Goal: Contribute content: Contribute content

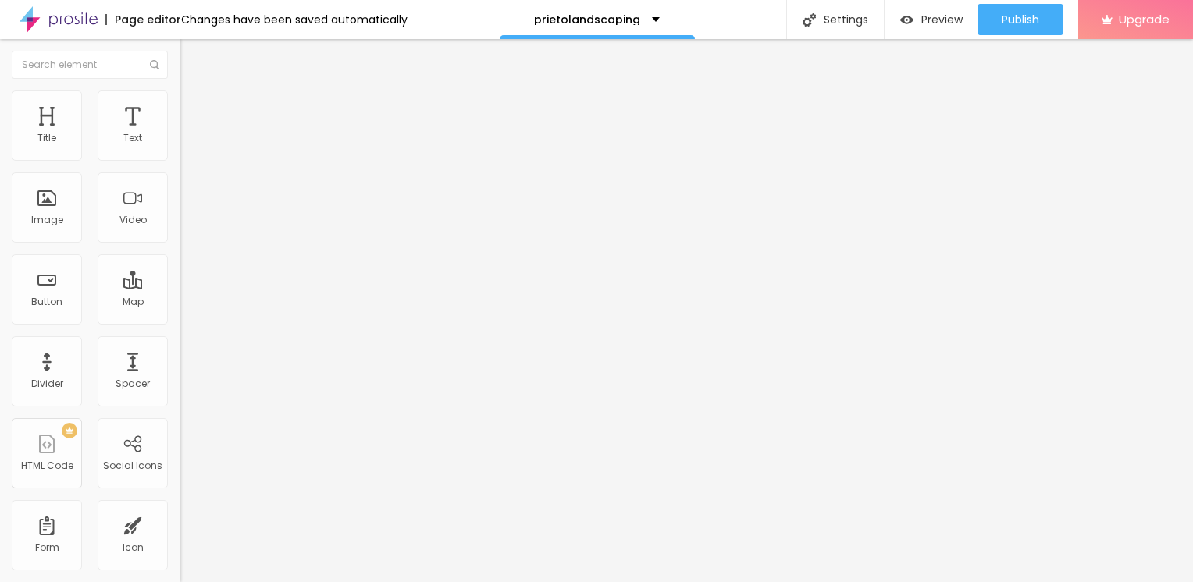
click at [180, 134] on span "Add image" at bounding box center [212, 127] width 64 height 13
click at [180, 93] on img at bounding box center [187, 98] width 14 height 14
type input "75"
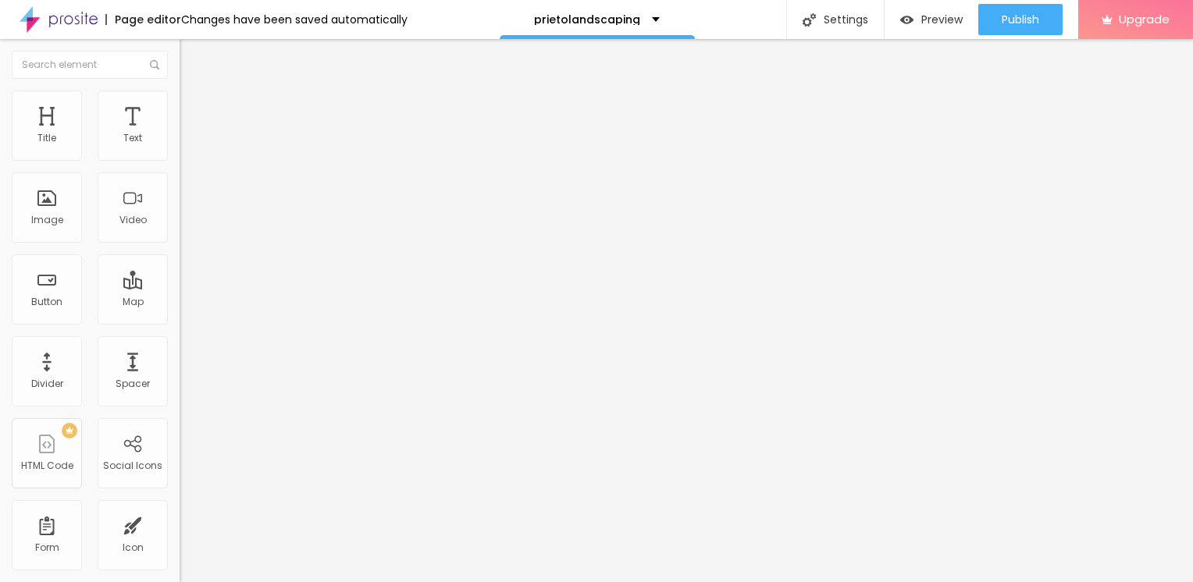
type input "75"
type input "55"
type input "40"
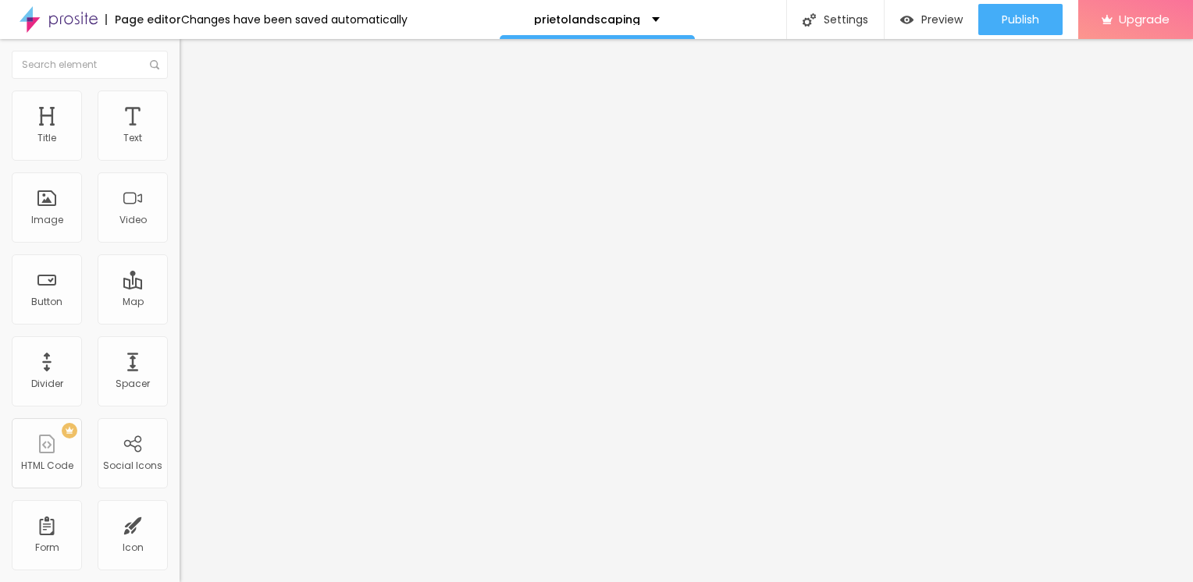
type input "35"
type input "30"
type input "25"
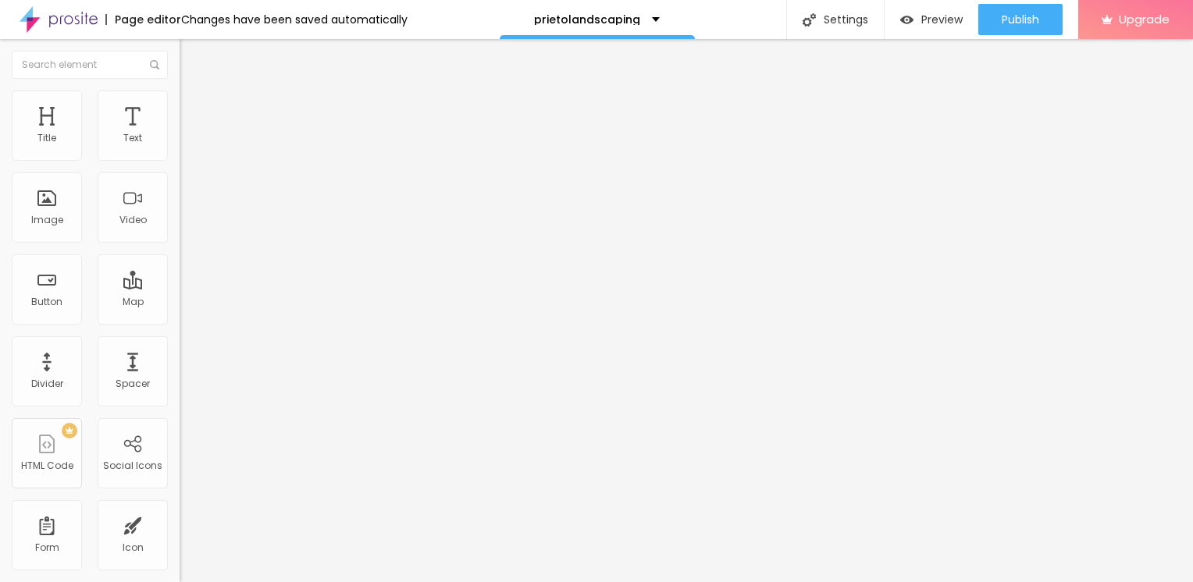
type input "25"
type input "20"
type input "15"
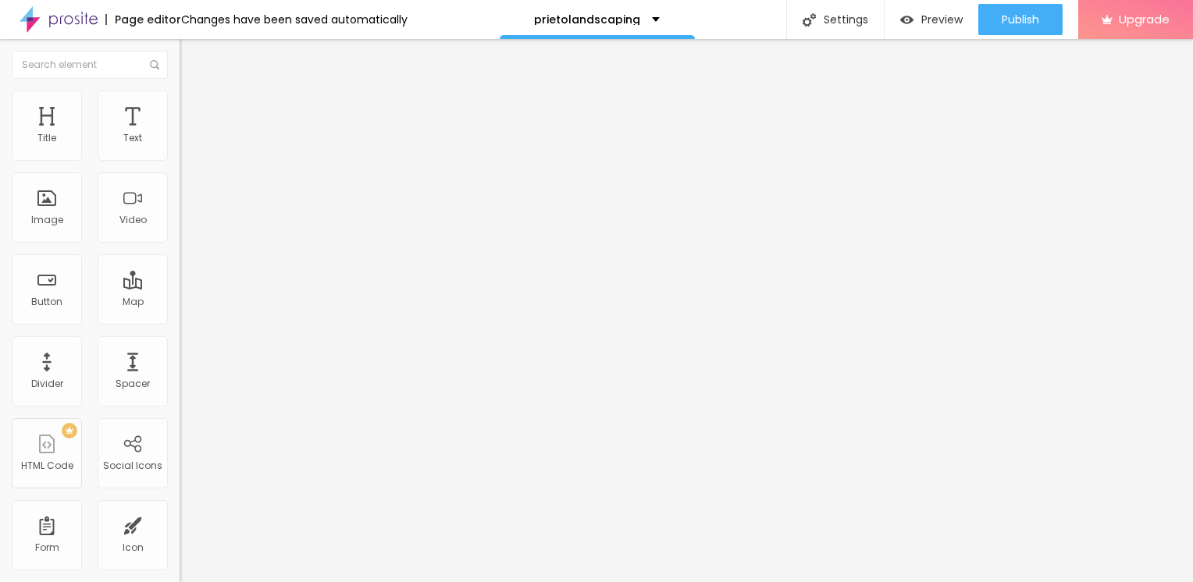
type input "10"
type input "15"
drag, startPoint x: 165, startPoint y: 167, endPoint x: 26, endPoint y: 169, distance: 138.9
type input "15"
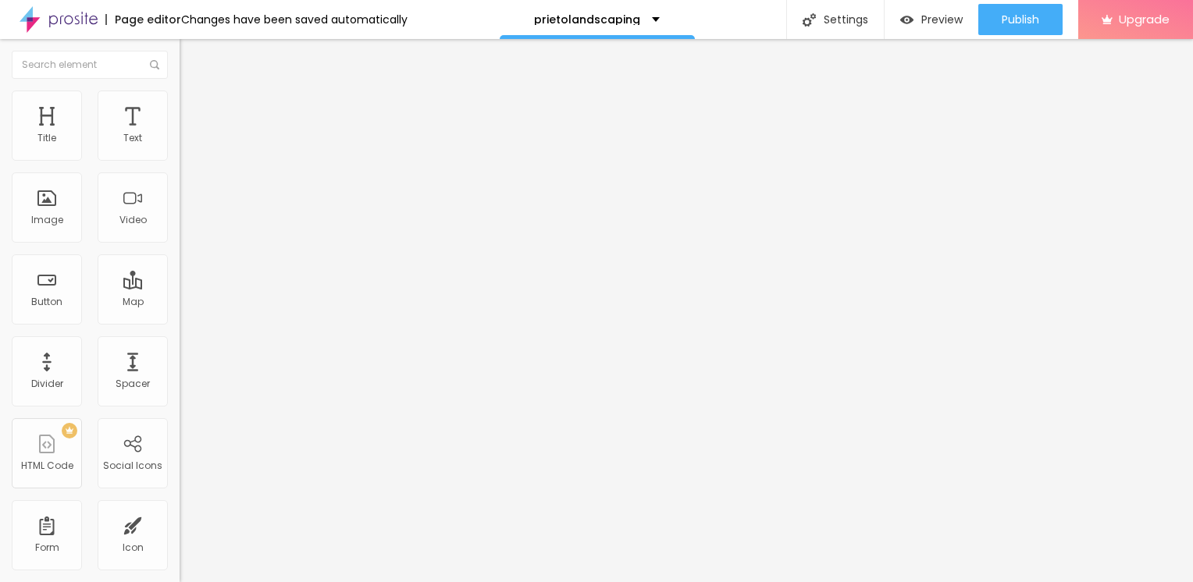
click at [180, 160] on input "range" at bounding box center [230, 154] width 101 height 12
click at [191, 61] on img "button" at bounding box center [197, 57] width 12 height 12
click at [180, 303] on div "Edit Text Style Advanced Typography Reset to default Shadow DISABLED Reset to d…" at bounding box center [270, 310] width 180 height 543
click at [180, 64] on button "Edit Text" at bounding box center [270, 57] width 180 height 36
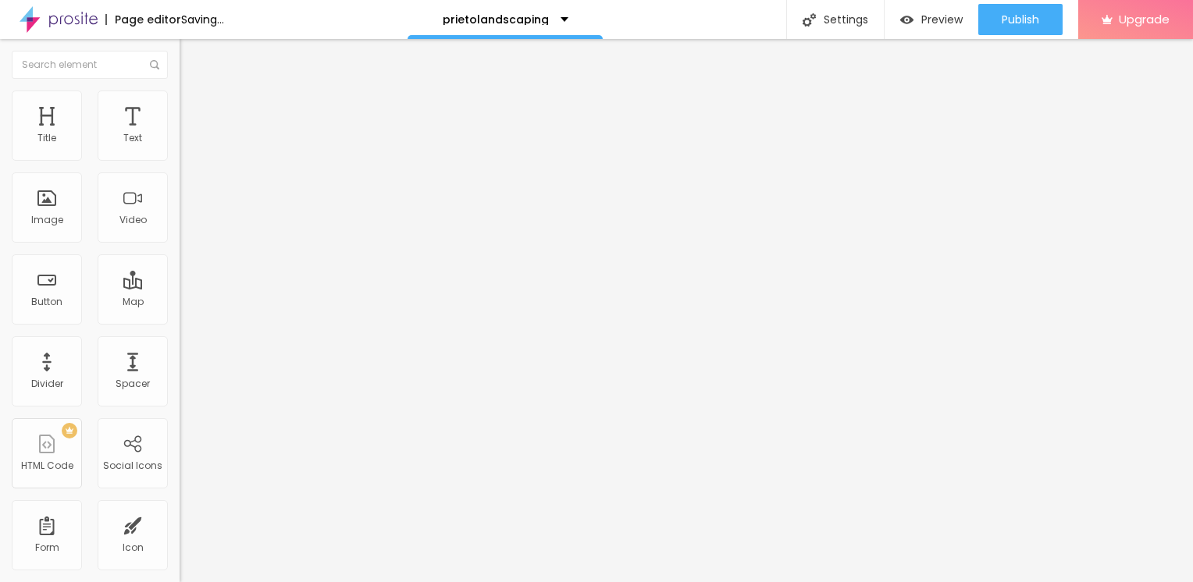
drag, startPoint x: 119, startPoint y: 178, endPoint x: -3, endPoint y: 158, distance: 123.4
click at [0, 158] on html "Page editor Saving... prietolandscaping Settings Page settings Click to edit pa…" at bounding box center [596, 291] width 1193 height 582
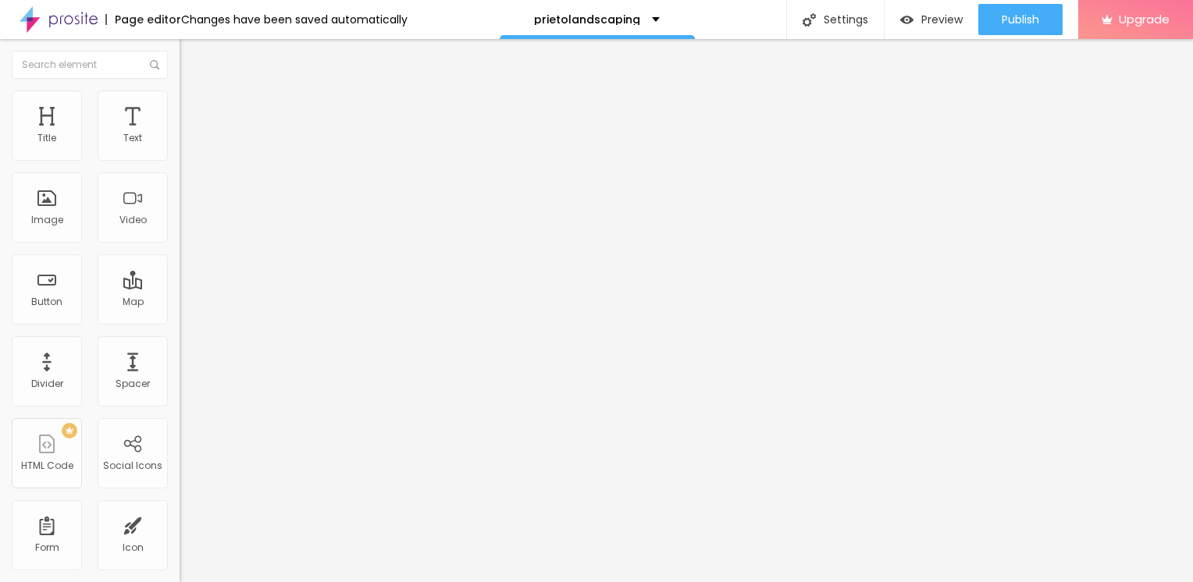
paste input "→ VIEW DOCUMENT HERE"
click at [180, 322] on input "https://" at bounding box center [273, 314] width 187 height 16
drag, startPoint x: 148, startPoint y: 178, endPoint x: 29, endPoint y: 180, distance: 119.4
click at [180, 147] on input "→ VIEW DOCUMENT HERE" at bounding box center [273, 139] width 187 height 16
type input "→Open"
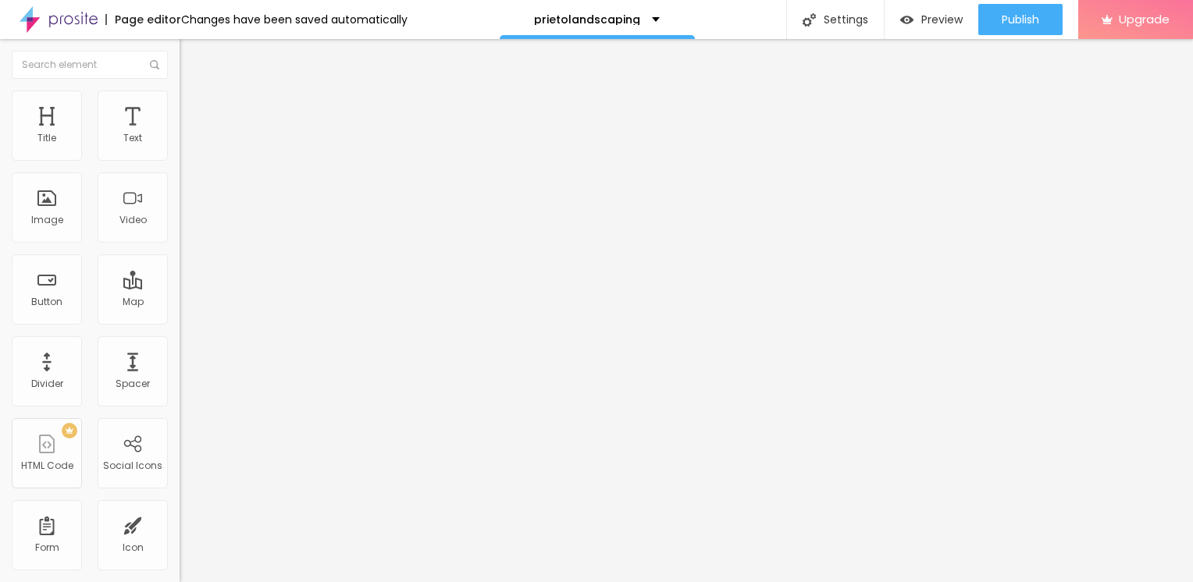
click at [180, 320] on input "https://" at bounding box center [273, 314] width 187 height 16
type input "[URL][DOMAIN_NAME]"
click at [180, 322] on input "[URL][DOMAIN_NAME]" at bounding box center [273, 314] width 187 height 16
click at [180, 349] on div "URL [URL][DOMAIN_NAME] Open in new tab" at bounding box center [270, 323] width 180 height 52
click at [180, 147] on input "→Open" at bounding box center [273, 139] width 187 height 16
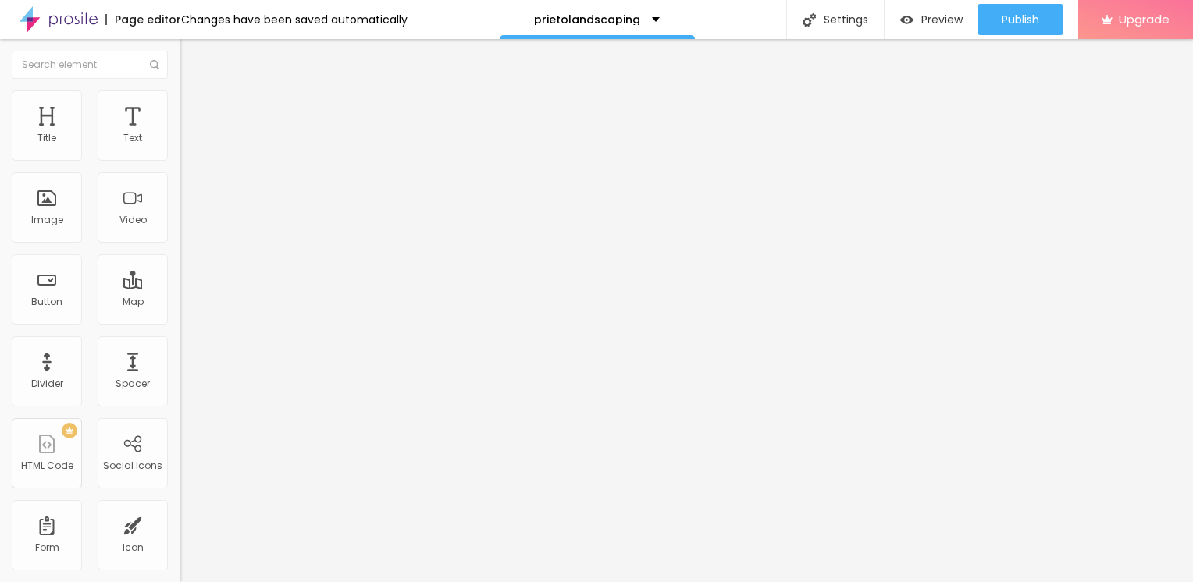
type input "→Open Document"
click at [180, 393] on div "Edit Button Content Style Advanced Text →Open Document Align Size Default Small…" at bounding box center [270, 310] width 180 height 543
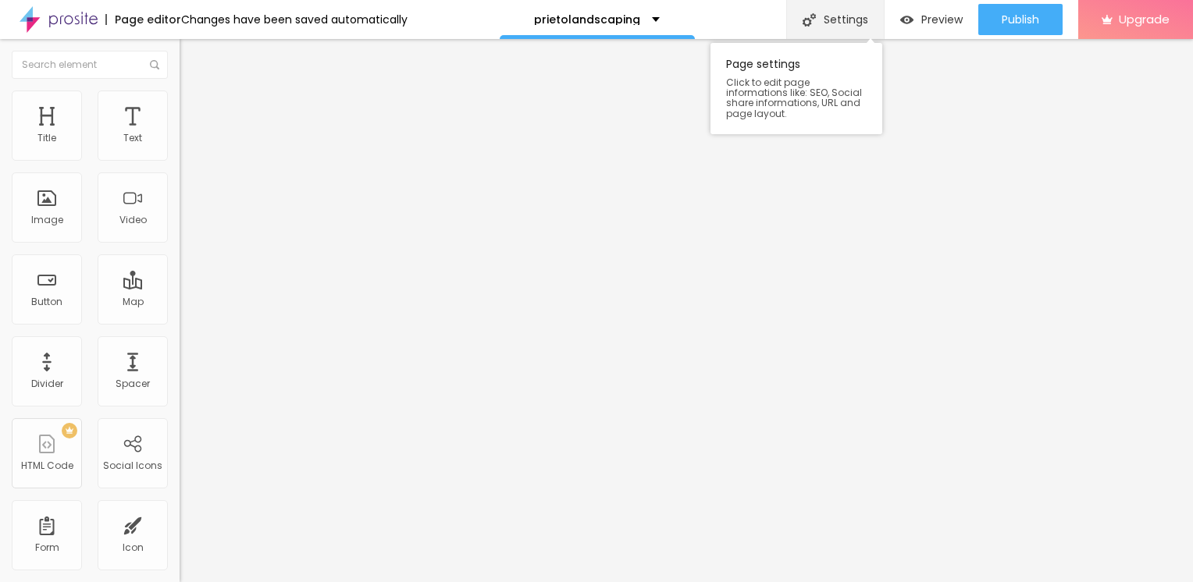
click at [841, 20] on div "Settings" at bounding box center [835, 19] width 98 height 39
